Goal: Task Accomplishment & Management: Use online tool/utility

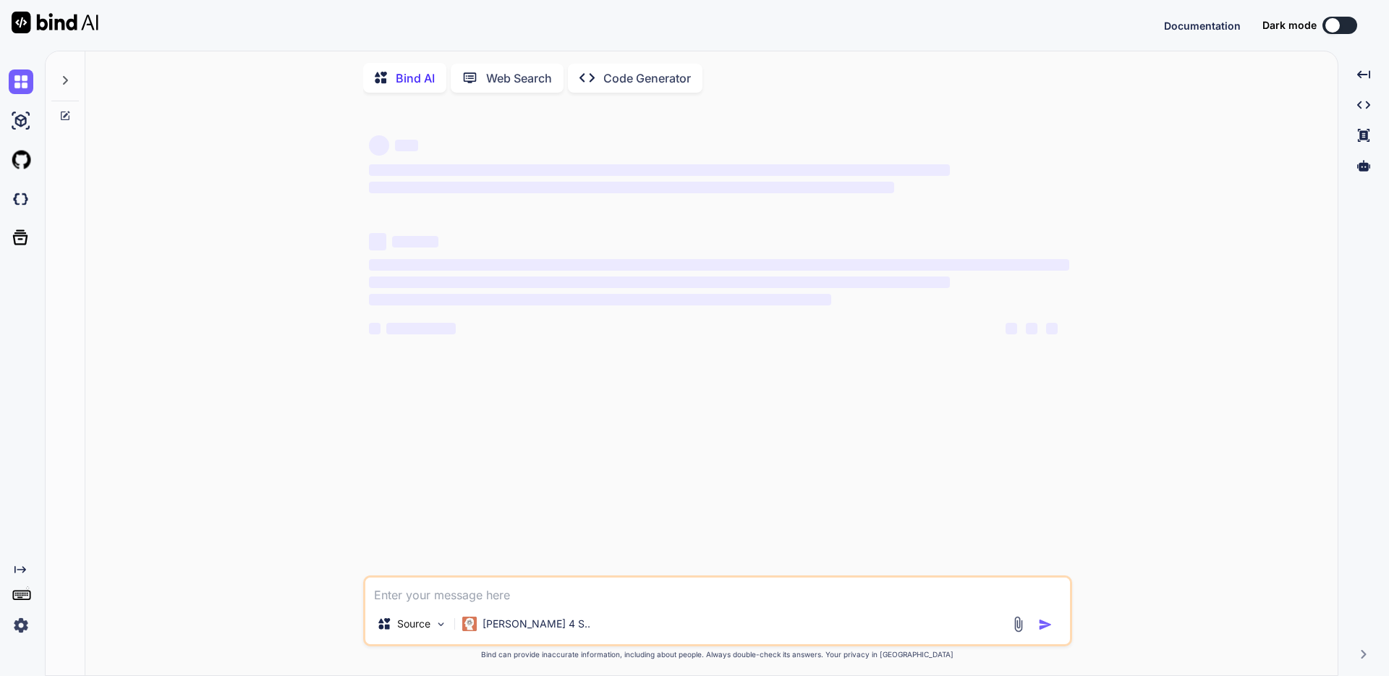
click at [15, 621] on img at bounding box center [21, 625] width 25 height 25
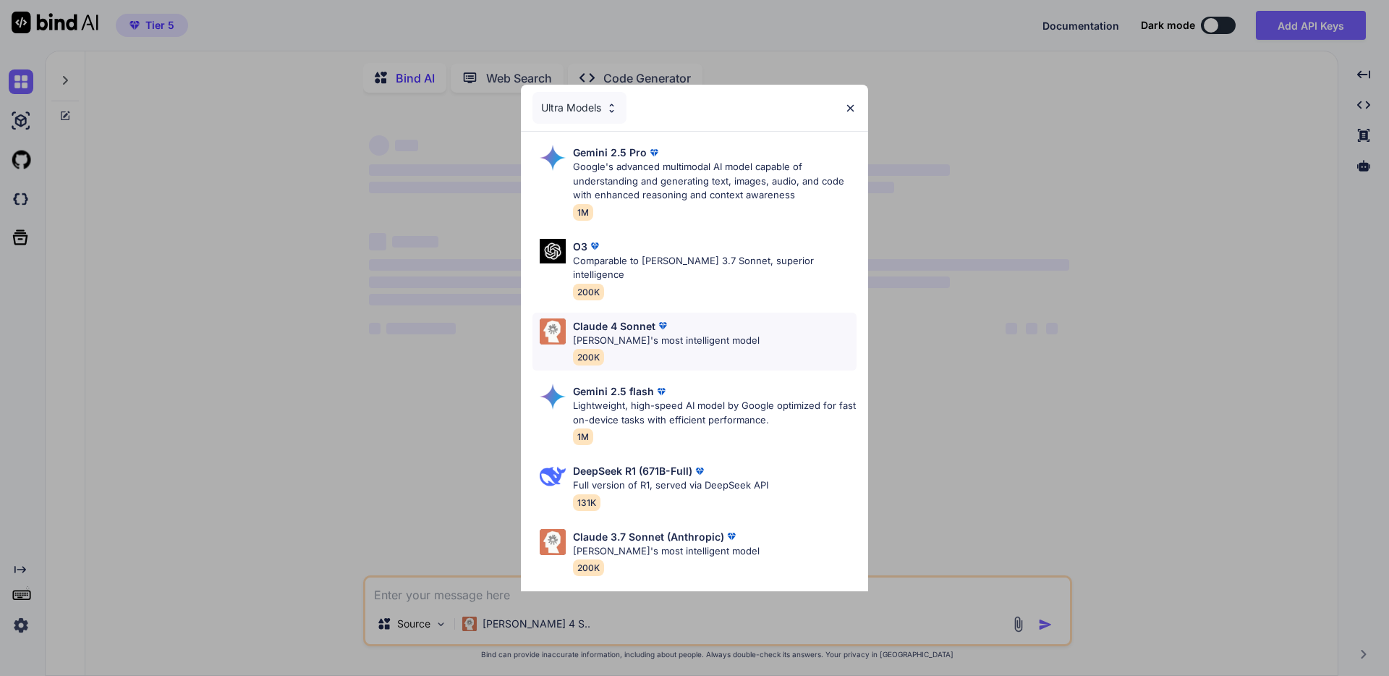
type textarea "x"
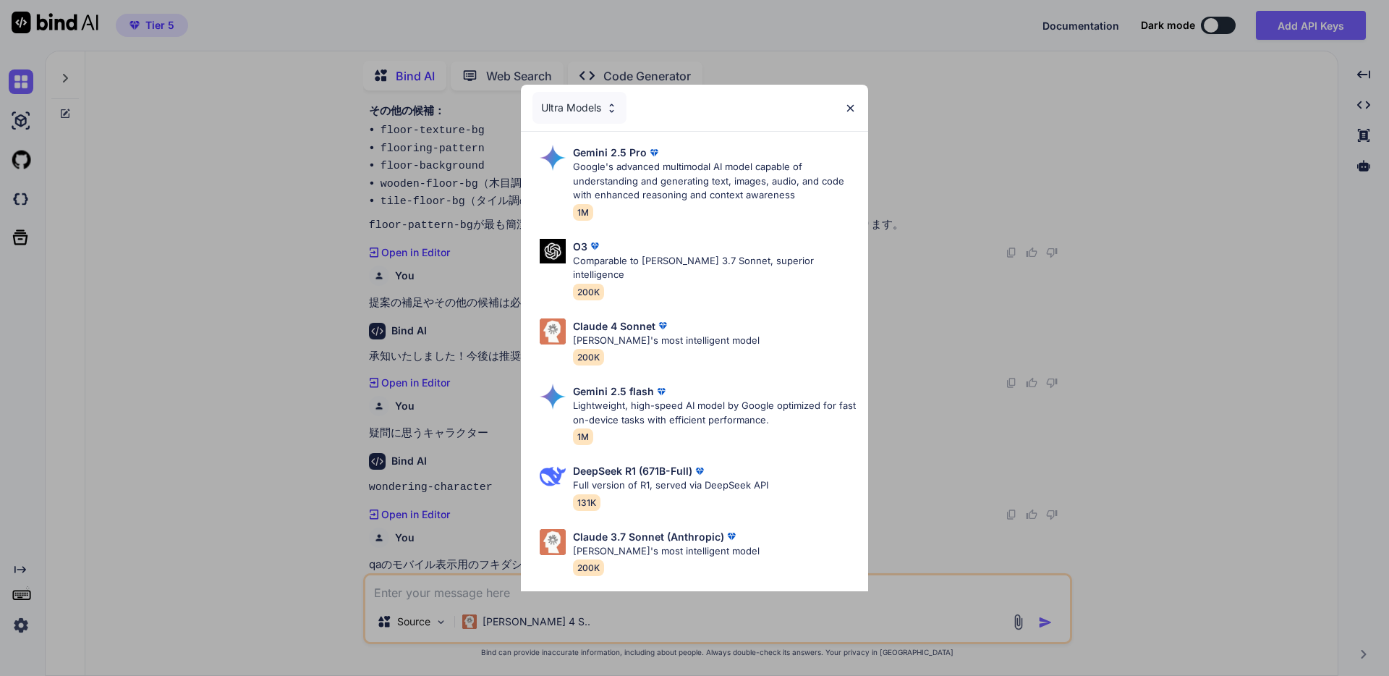
scroll to position [519, 0]
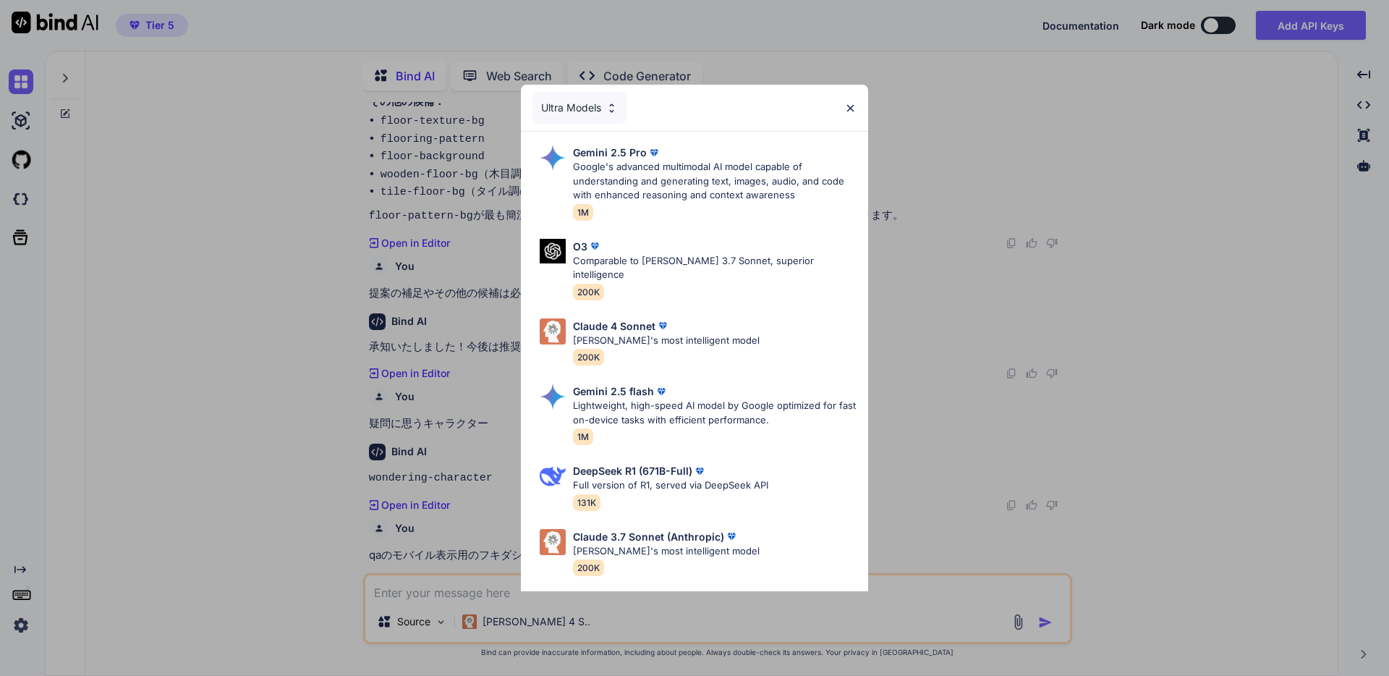
click at [851, 109] on img at bounding box center [850, 108] width 12 height 12
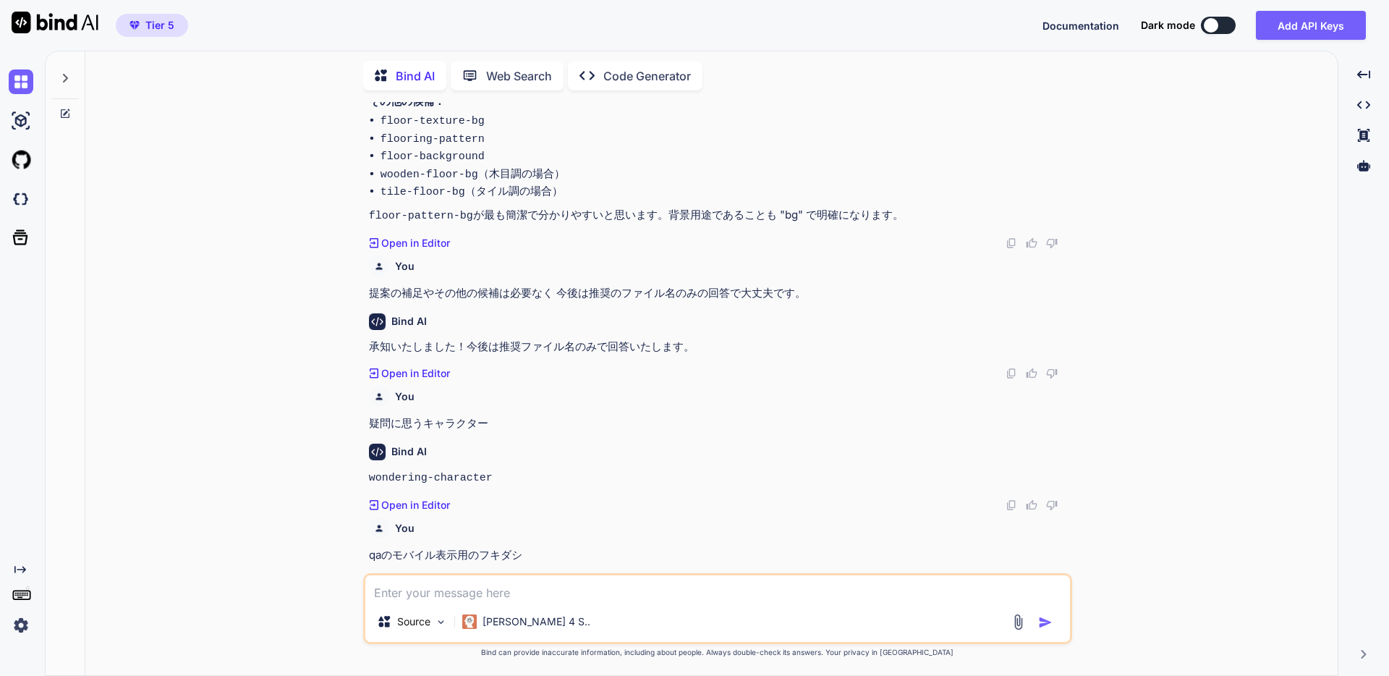
click at [23, 622] on img at bounding box center [21, 625] width 25 height 25
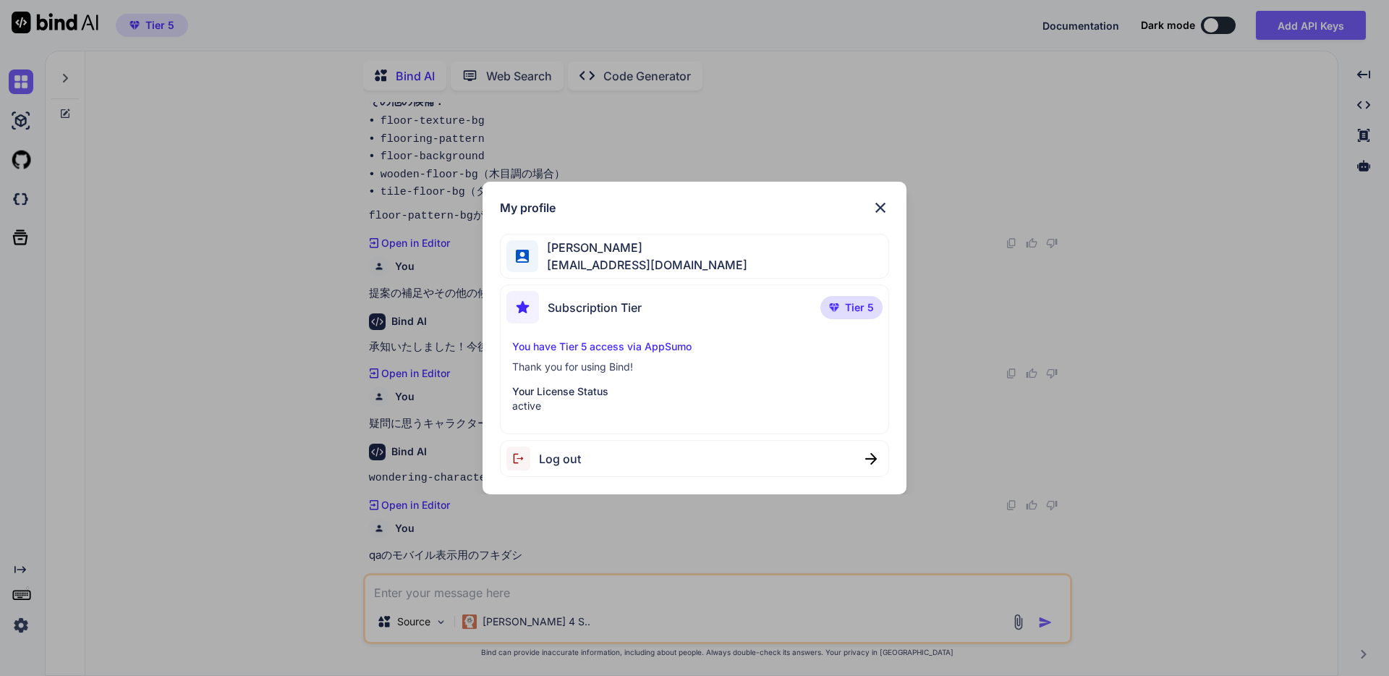
click at [23, 622] on div "My profile [PERSON_NAME] [EMAIL_ADDRESS][DOMAIN_NAME] Subscription Tier Tier 5 …" at bounding box center [694, 338] width 1389 height 676
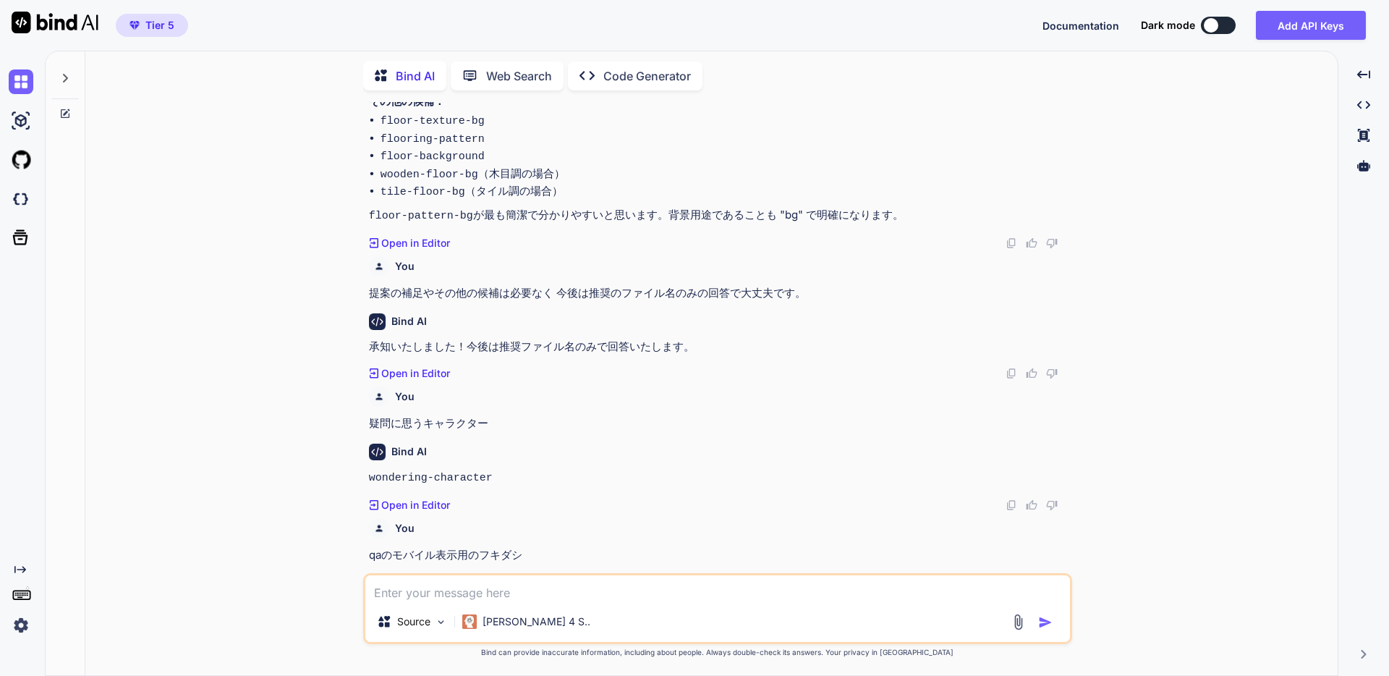
click at [24, 600] on icon at bounding box center [22, 594] width 20 height 20
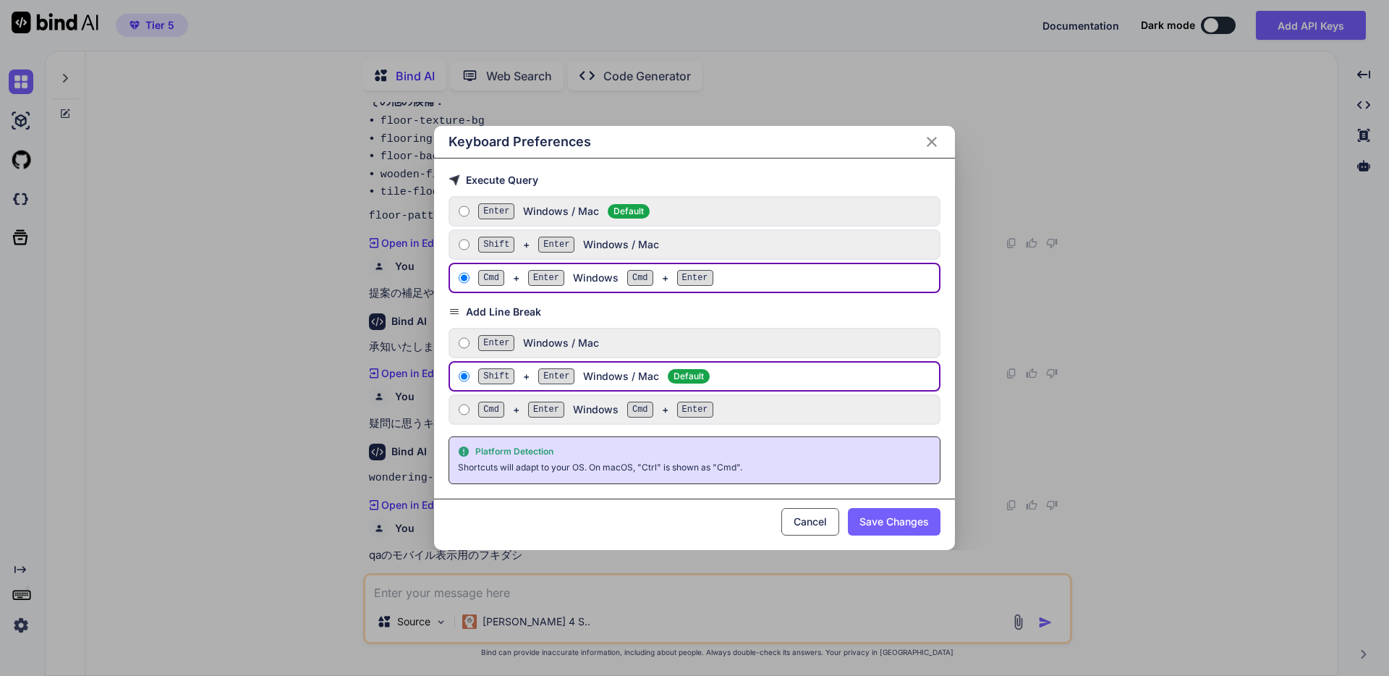
click at [600, 171] on div "Execute Query Enter Windows / Mac Default Shift + Enter Windows / Mac Cmd + Ent…" at bounding box center [694, 328] width 521 height 340
click at [935, 135] on icon "Close" at bounding box center [931, 141] width 17 height 17
